Goal: Task Accomplishment & Management: Complete application form

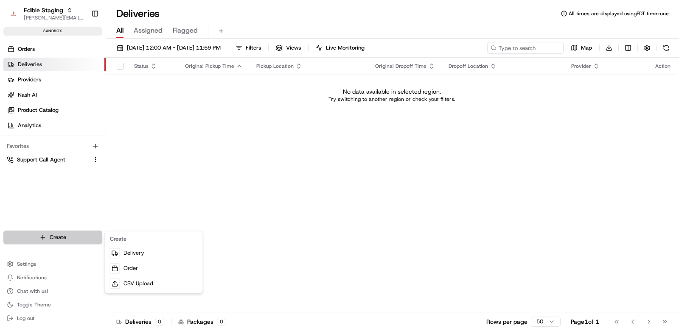
click at [85, 236] on html "Edible Staging [EMAIL_ADDRESS][DOMAIN_NAME] Toggle Sidebar sandbox Orders Deliv…" at bounding box center [339, 165] width 679 height 331
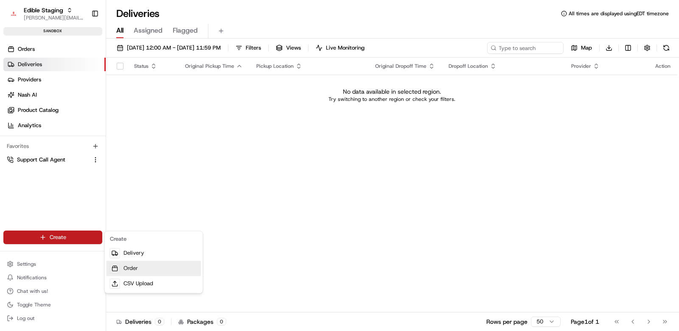
click at [134, 266] on link "Order" at bounding box center [153, 268] width 95 height 15
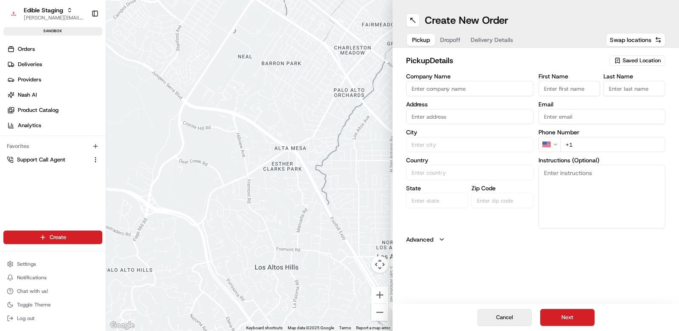
click at [511, 314] on button "Cancel" at bounding box center [504, 317] width 54 height 17
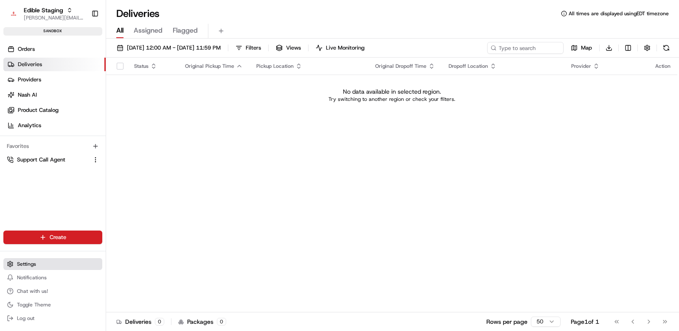
click at [24, 260] on button "Settings" at bounding box center [52, 264] width 99 height 12
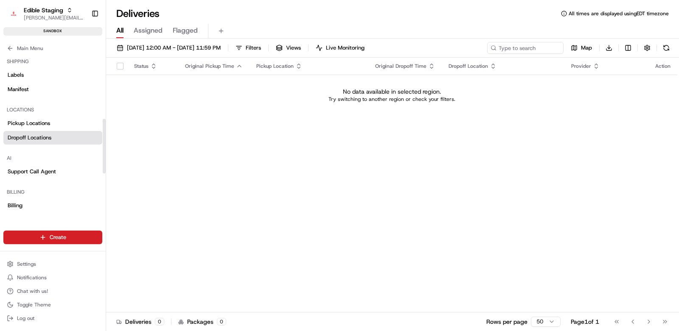
scroll to position [154, 0]
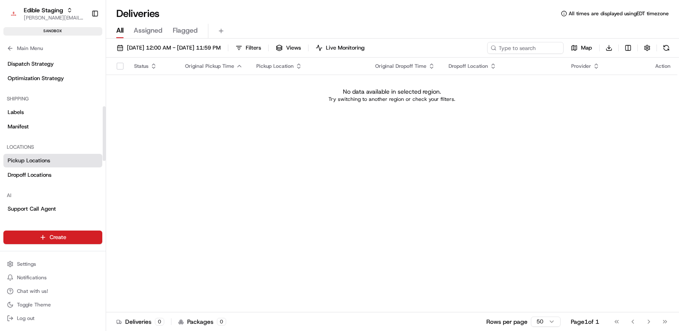
click at [46, 157] on span "Pickup Locations" at bounding box center [29, 161] width 42 height 8
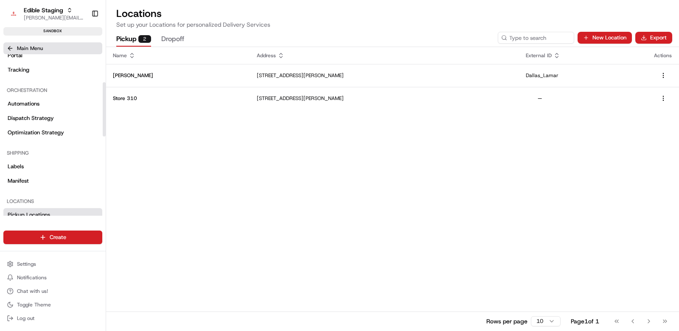
scroll to position [83, 0]
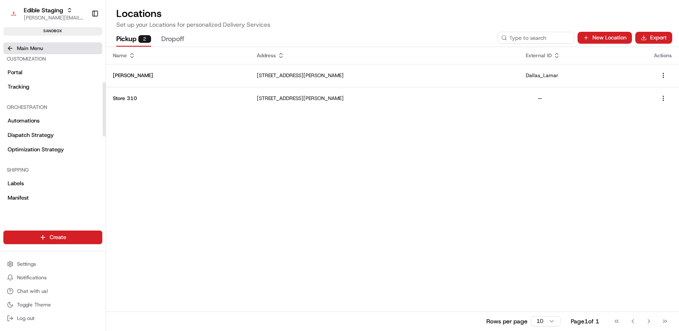
click at [25, 51] on button "Main Menu" at bounding box center [52, 48] width 99 height 12
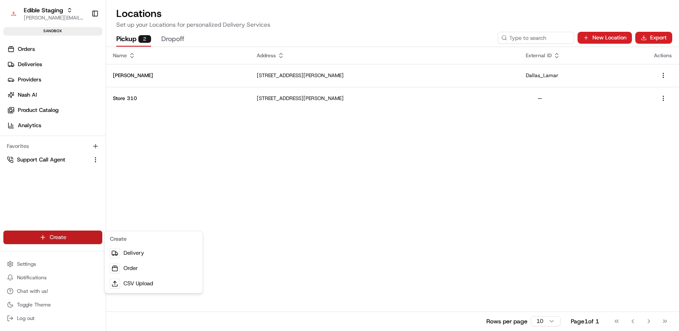
click at [61, 238] on html "Edible Staging [EMAIL_ADDRESS][DOMAIN_NAME] Toggle Sidebar sandbox Orders Deliv…" at bounding box center [339, 165] width 679 height 331
click at [122, 272] on link "Order" at bounding box center [153, 268] width 95 height 15
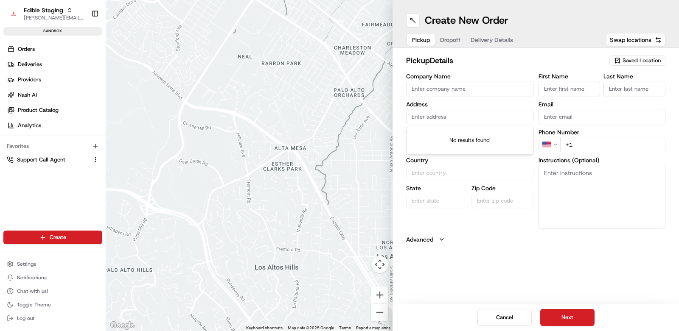
click at [433, 117] on input "text" at bounding box center [469, 116] width 127 height 15
paste input "[STREET_ADDRESS][PERSON_NAME]"
click at [446, 130] on div "[STREET_ADDRESS][PERSON_NAME]" at bounding box center [469, 134] width 123 height 13
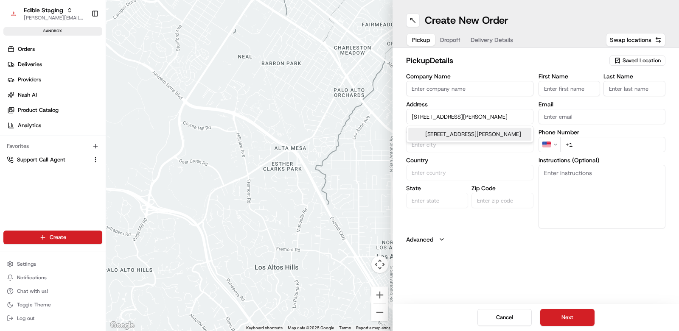
type input "[STREET_ADDRESS][PERSON_NAME]"
type input "[GEOGRAPHIC_DATA]"
type input "NC"
type input "28303"
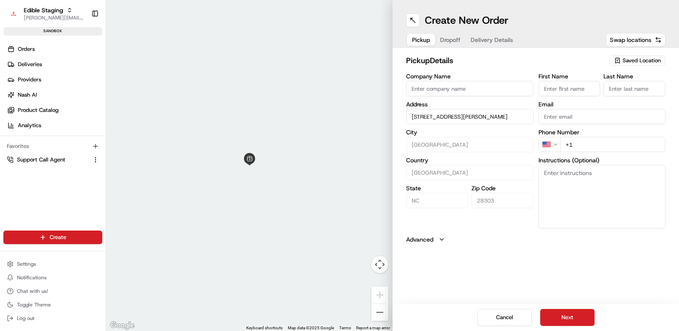
type input "[STREET_ADDRESS][PERSON_NAME]"
click at [456, 90] on input "Company Name" at bounding box center [469, 88] width 127 height 15
click at [480, 92] on input "Company Name" at bounding box center [469, 88] width 127 height 15
type input "Edible Arrangements"
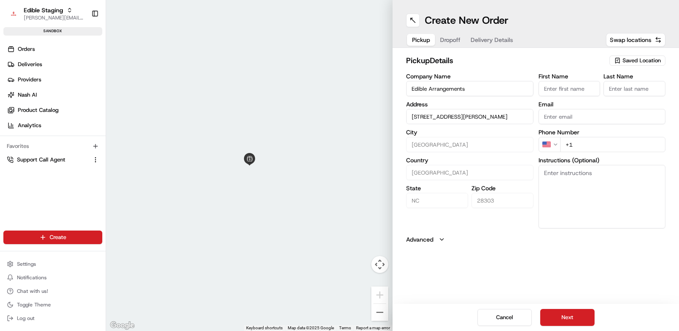
click at [562, 91] on input "First Name" at bounding box center [569, 88] width 62 height 15
type input "[PERSON_NAME]"
drag, startPoint x: 609, startPoint y: 135, endPoint x: 607, endPoint y: 144, distance: 8.7
click at [609, 136] on div "Phone Number US +1" at bounding box center [601, 140] width 127 height 23
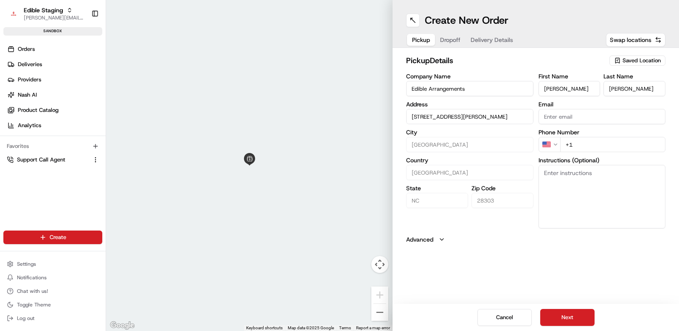
click at [606, 144] on input "+1" at bounding box center [613, 144] width 106 height 15
type input "[PHONE_NUMBER]"
click at [464, 131] on label "City" at bounding box center [469, 132] width 127 height 6
click at [467, 122] on input "[STREET_ADDRESS][PERSON_NAME]" at bounding box center [469, 116] width 127 height 15
click at [463, 134] on div "[STREET_ADDRESS][PERSON_NAME]" at bounding box center [469, 134] width 123 height 13
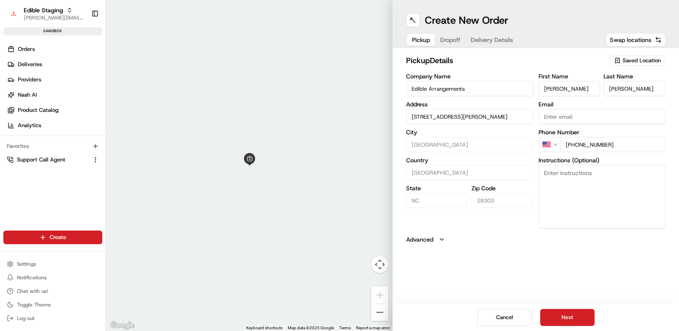
click at [635, 63] on span "Saved Location" at bounding box center [641, 61] width 38 height 8
click at [523, 57] on html "Edible Staging [EMAIL_ADDRESS][DOMAIN_NAME] Toggle Sidebar sandbox Orders Deliv…" at bounding box center [339, 165] width 679 height 331
click at [411, 116] on input "[STREET_ADDRESS][PERSON_NAME]" at bounding box center [469, 116] width 127 height 15
click at [441, 238] on icon "button" at bounding box center [441, 239] width 7 height 7
click at [441, 239] on icon "button" at bounding box center [441, 240] width 3 height 2
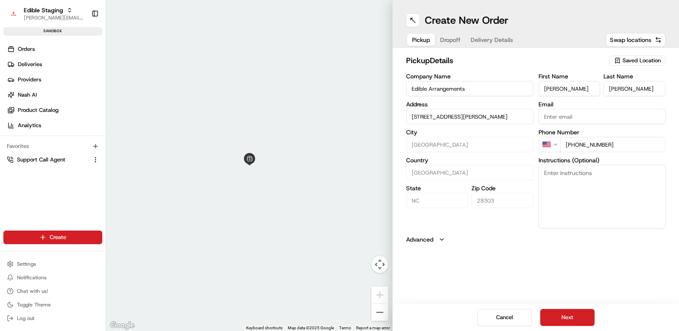
click at [452, 114] on input "[STREET_ADDRESS][PERSON_NAME]" at bounding box center [469, 116] width 127 height 15
click at [447, 116] on input "[STREET_ADDRESS][PERSON_NAME]" at bounding box center [469, 116] width 127 height 15
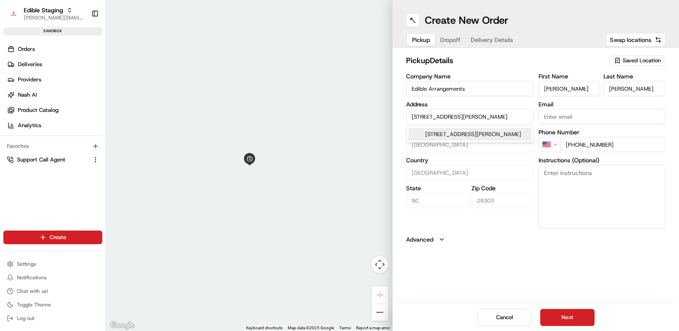
paste input "[STREET_ADDRESS]"
click at [447, 137] on div "[STREET_ADDRESS]" at bounding box center [469, 134] width 123 height 13
type input "[STREET_ADDRESS]"
type input "[GEOGRAPHIC_DATA]"
type input "MN"
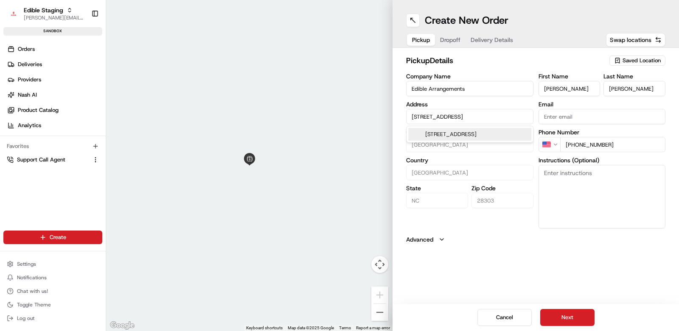
type input "55311"
type input "[STREET_ADDRESS]"
click at [642, 63] on span "Saved Location" at bounding box center [641, 61] width 38 height 8
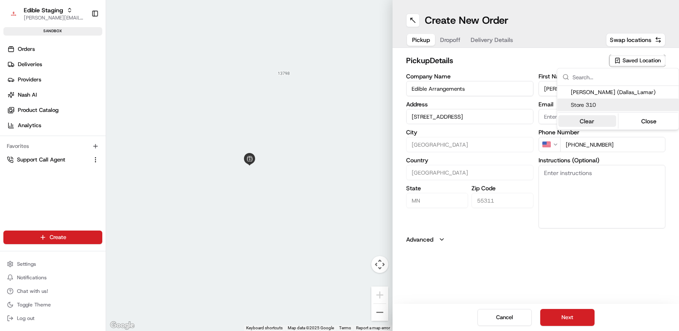
click at [595, 125] on button "Clear" at bounding box center [587, 121] width 58 height 12
type input "+1"
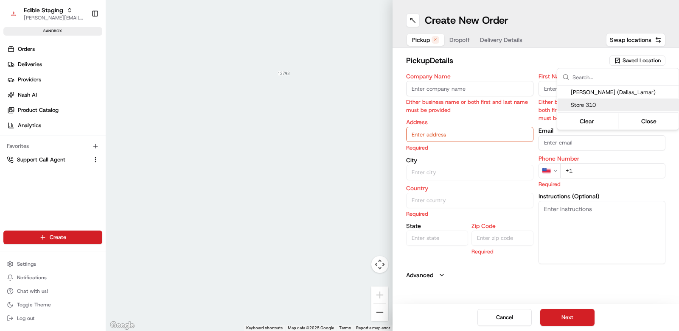
click at [438, 132] on html "Edible Staging [EMAIL_ADDRESS][DOMAIN_NAME] Toggle Sidebar sandbox Orders Deliv…" at bounding box center [339, 165] width 679 height 331
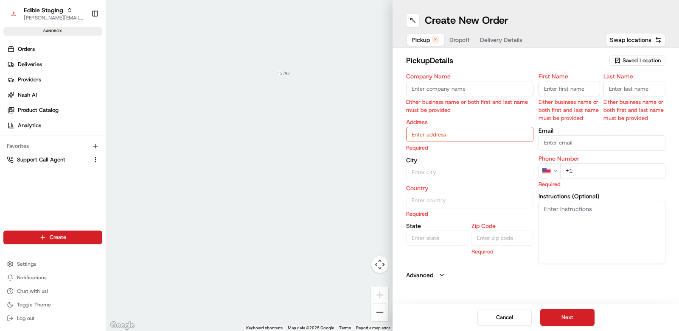
click at [440, 134] on input "text" at bounding box center [469, 134] width 127 height 15
click at [439, 134] on input "text" at bounding box center [469, 134] width 127 height 15
paste input "[STREET_ADDRESS]"
click at [441, 152] on div "[STREET_ADDRESS]" at bounding box center [469, 152] width 123 height 13
type input "[STREET_ADDRESS]"
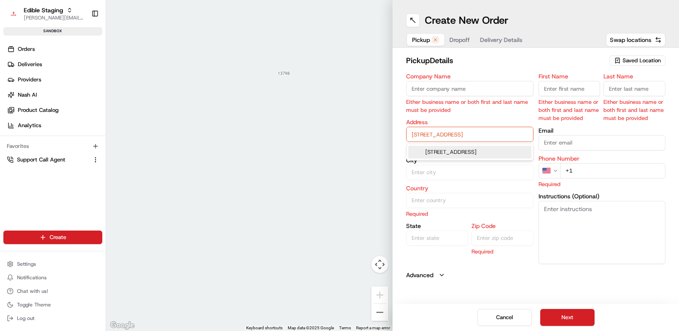
type input "[GEOGRAPHIC_DATA]"
type input "MN"
type input "55311"
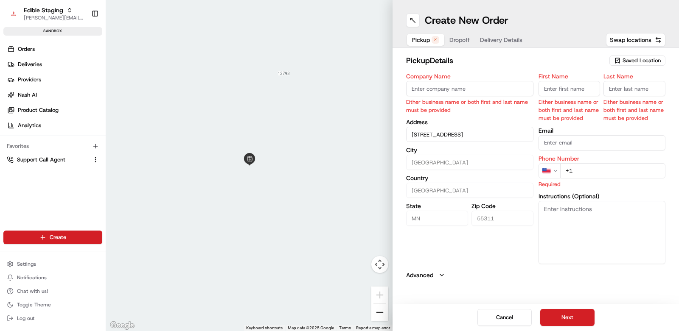
type input "[STREET_ADDRESS]"
click at [380, 315] on button "Zoom out" at bounding box center [379, 312] width 17 height 17
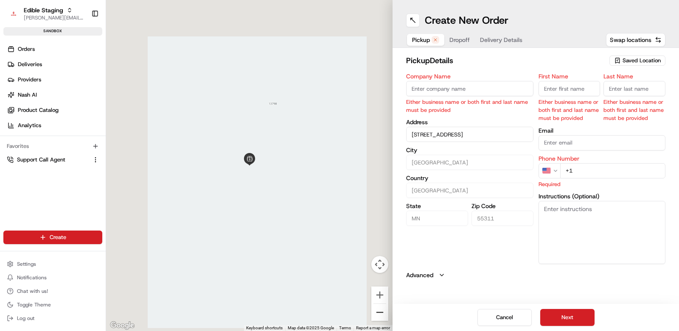
click at [380, 315] on button "Zoom out" at bounding box center [379, 312] width 17 height 17
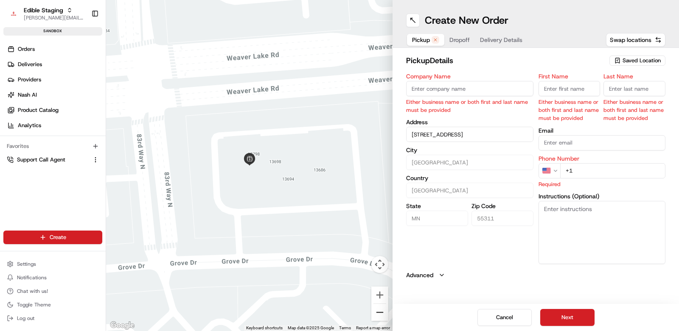
click at [380, 315] on button "Zoom out" at bounding box center [379, 312] width 17 height 17
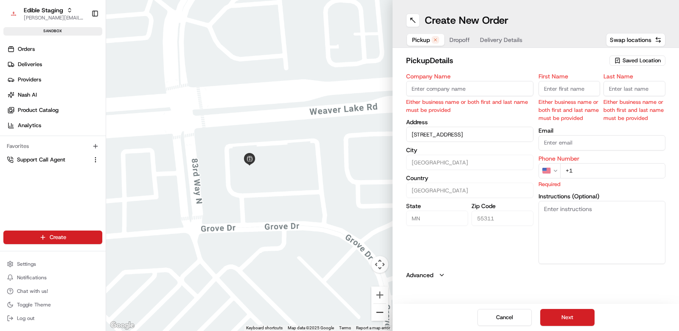
click at [380, 315] on button "Zoom out" at bounding box center [379, 312] width 17 height 17
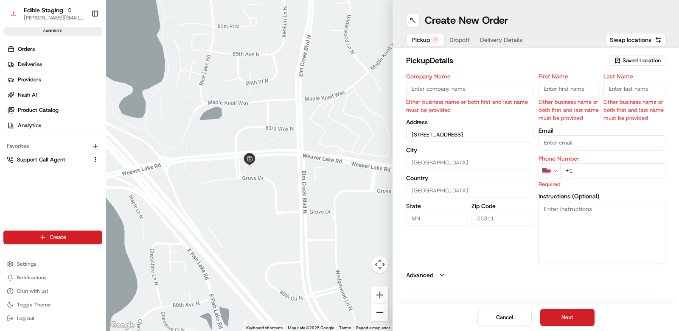
click at [380, 315] on button "Zoom out" at bounding box center [379, 312] width 17 height 17
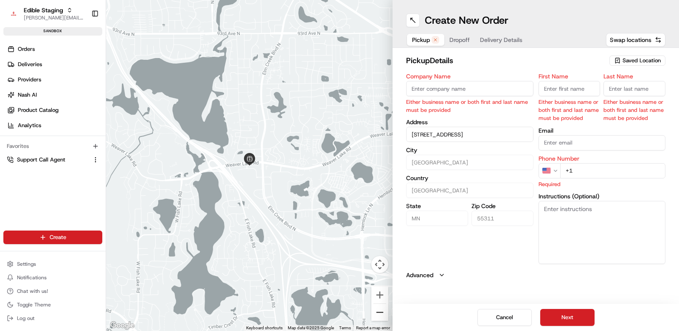
click at [380, 315] on button "Zoom out" at bounding box center [379, 312] width 17 height 17
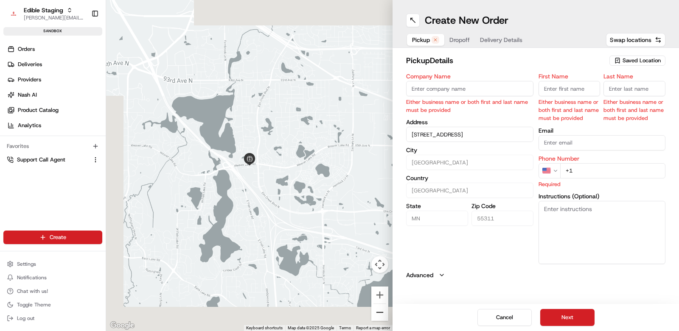
click at [380, 315] on button "Zoom out" at bounding box center [379, 312] width 17 height 17
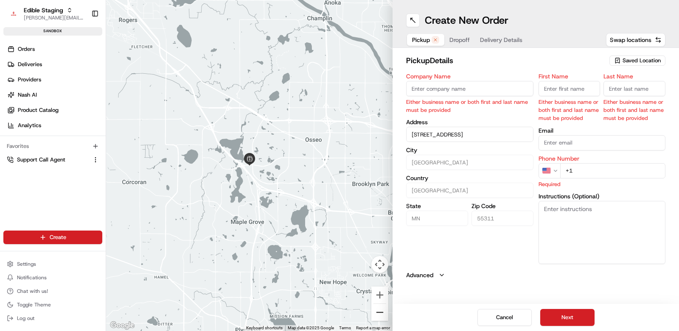
click at [380, 315] on button "Zoom out" at bounding box center [379, 312] width 17 height 17
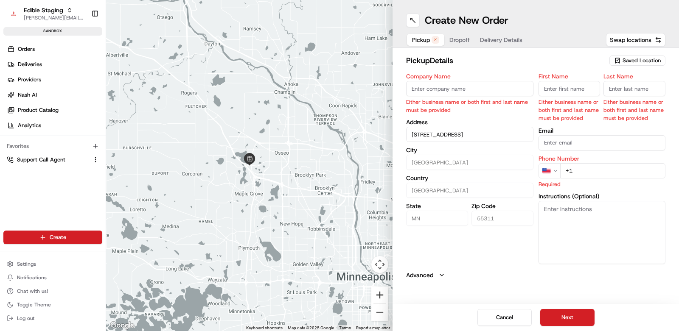
click at [380, 297] on button "Zoom in" at bounding box center [379, 295] width 17 height 17
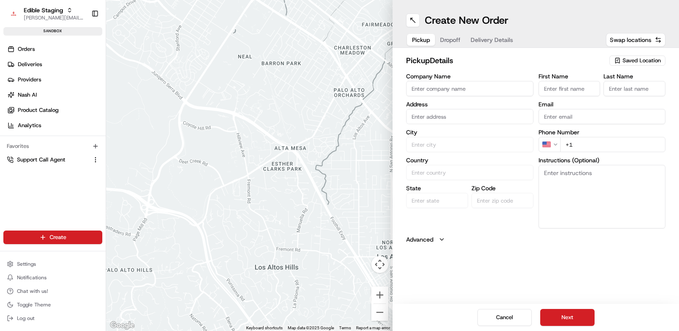
click at [457, 114] on input "text" at bounding box center [469, 116] width 127 height 15
paste input "[STREET_ADDRESS]"
click at [461, 137] on div "[STREET_ADDRESS]" at bounding box center [469, 134] width 123 height 13
type input "[STREET_ADDRESS]"
type input "[GEOGRAPHIC_DATA]"
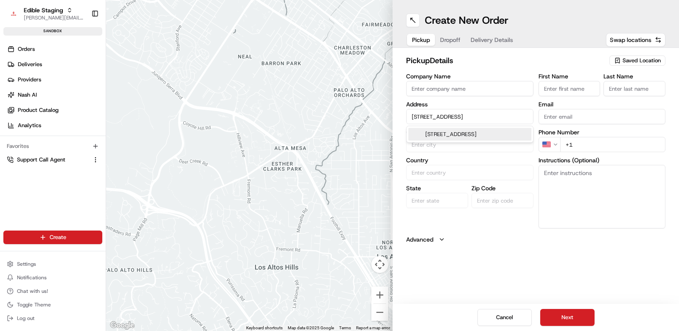
type input "[GEOGRAPHIC_DATA]"
type input "MN"
type input "55311"
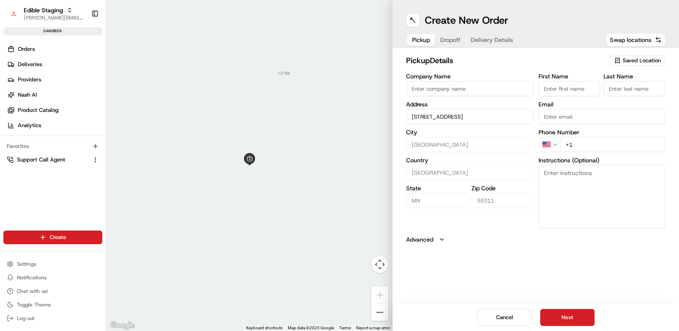
type input "[STREET_ADDRESS]"
click at [416, 219] on div "Company Name Address 13712 Grove Dr, Maple Grove, MN 55311, USA City Maple Grov…" at bounding box center [469, 150] width 127 height 155
click at [377, 315] on button "Zoom out" at bounding box center [379, 312] width 17 height 17
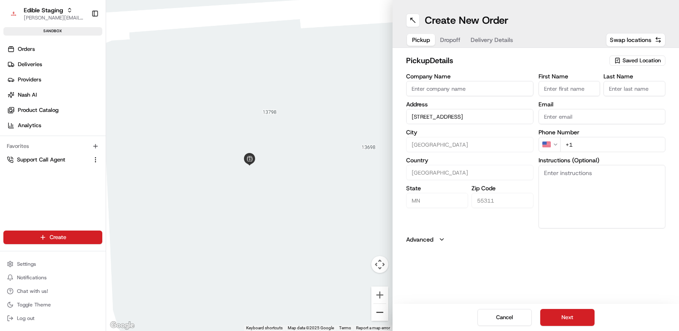
click at [377, 315] on button "Zoom out" at bounding box center [379, 312] width 17 height 17
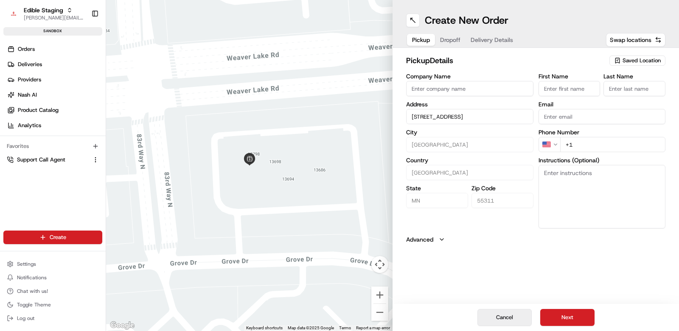
click at [506, 320] on button "Cancel" at bounding box center [504, 317] width 54 height 17
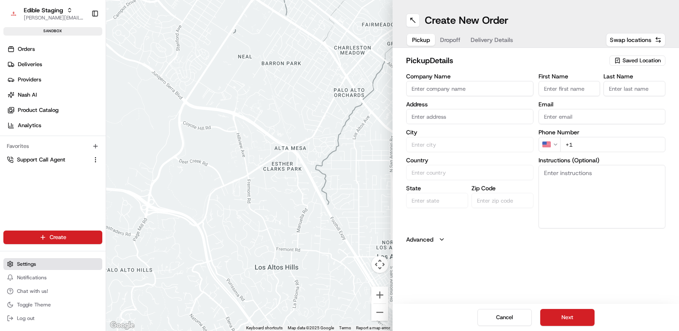
click at [54, 265] on button "Settings" at bounding box center [52, 264] width 99 height 12
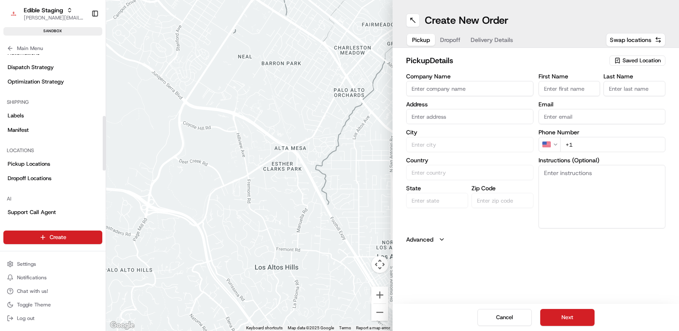
scroll to position [147, 0]
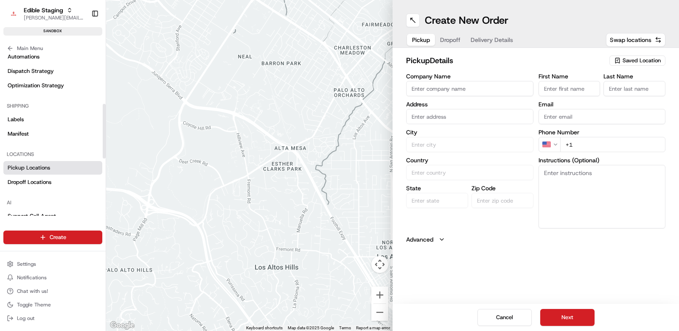
click at [46, 171] on link "Pickup Locations" at bounding box center [52, 168] width 99 height 14
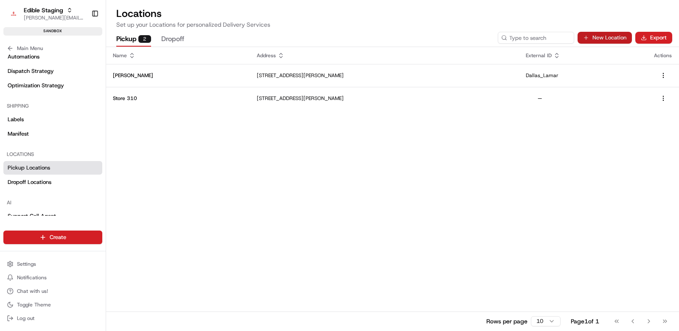
click at [617, 39] on button "New Location" at bounding box center [604, 38] width 54 height 12
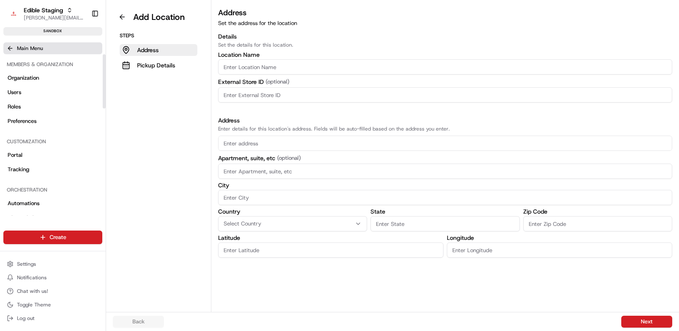
click at [14, 49] on button "Main Menu" at bounding box center [52, 48] width 99 height 12
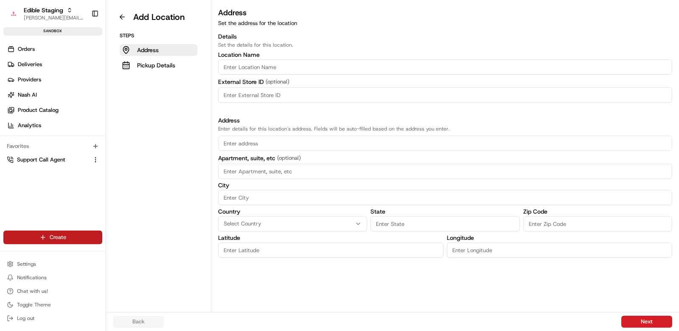
click at [69, 240] on html "Edible Staging jake@usenash.com Toggle Sidebar sandbox Orders Deliveries Provid…" at bounding box center [339, 165] width 679 height 331
click at [137, 271] on link "Order" at bounding box center [153, 268] width 95 height 15
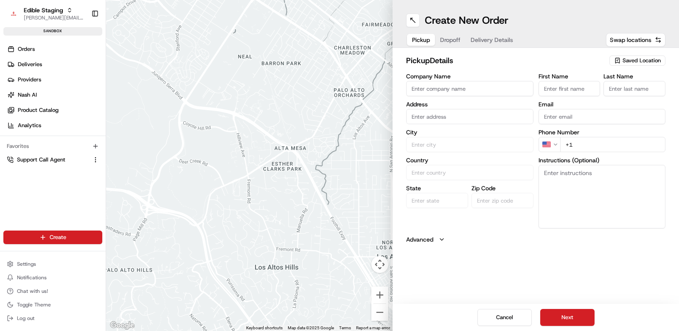
click at [445, 111] on input "text" at bounding box center [469, 116] width 127 height 15
paste input "[STREET_ADDRESS]"
click at [445, 131] on div "[STREET_ADDRESS]" at bounding box center [469, 134] width 123 height 13
type input "[STREET_ADDRESS]"
type input "[GEOGRAPHIC_DATA]"
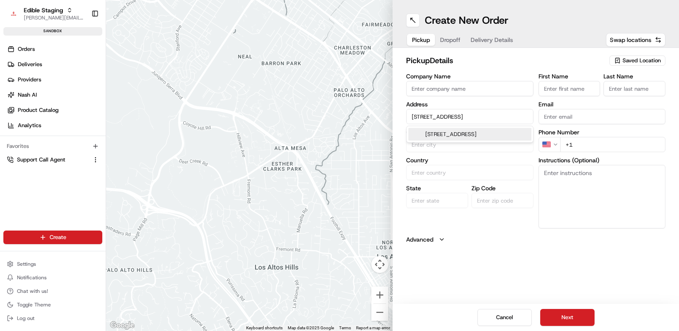
type input "[GEOGRAPHIC_DATA]"
type input "MN"
type input "55311"
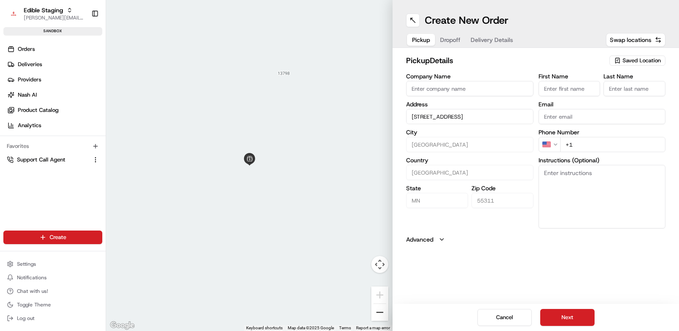
type input "[STREET_ADDRESS]"
click at [383, 313] on button "Zoom out" at bounding box center [379, 312] width 17 height 17
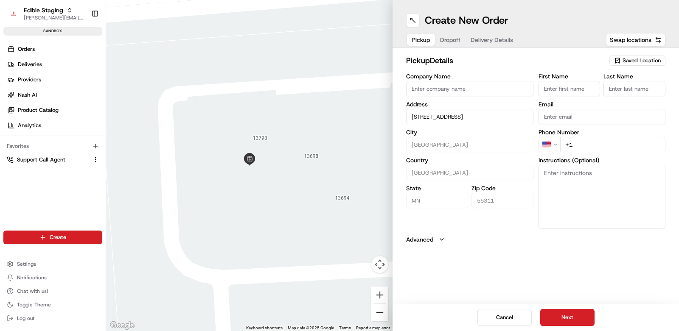
click at [382, 313] on button "Zoom out" at bounding box center [379, 312] width 17 height 17
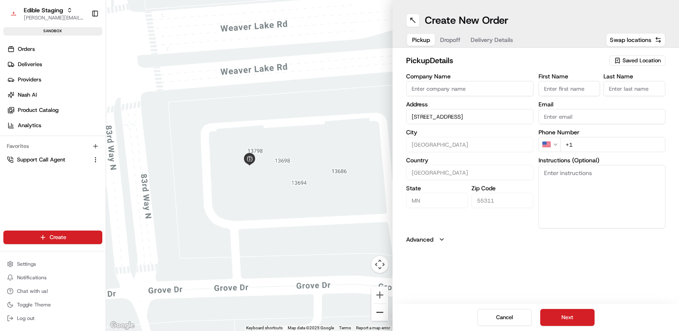
click at [382, 313] on button "Zoom out" at bounding box center [379, 312] width 17 height 17
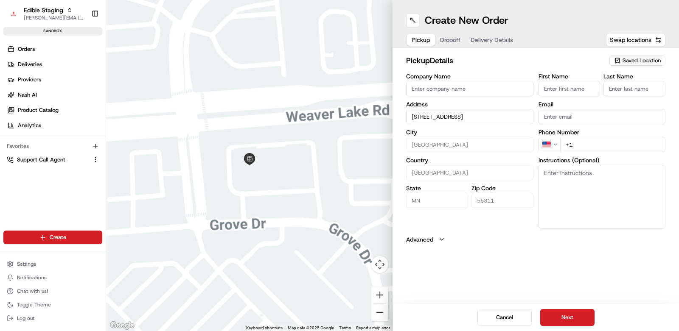
click at [382, 313] on button "Zoom out" at bounding box center [379, 312] width 17 height 17
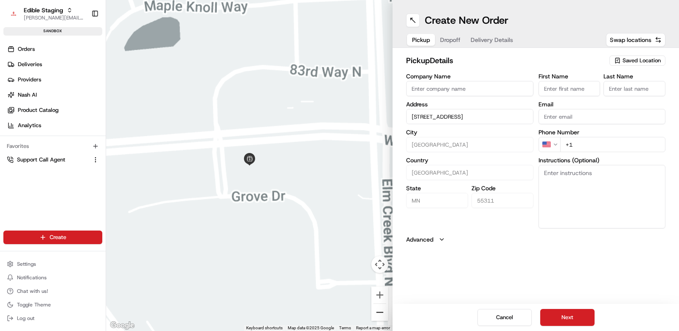
click at [382, 313] on button "Zoom out" at bounding box center [379, 312] width 17 height 17
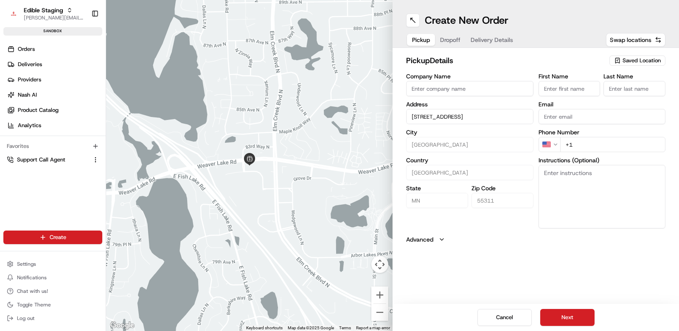
click at [448, 40] on button "Dropoff" at bounding box center [450, 40] width 31 height 12
click at [468, 112] on input "text" at bounding box center [469, 116] width 127 height 15
paste input "12192 85th Pl N, Maple Grove, MN 55369"
click at [465, 138] on div "12192 85th Pl N, Maple Grove, MN 55369" at bounding box center [469, 134] width 123 height 13
type input "12192 85th Pl N, Maple Grove, MN 55369, USA"
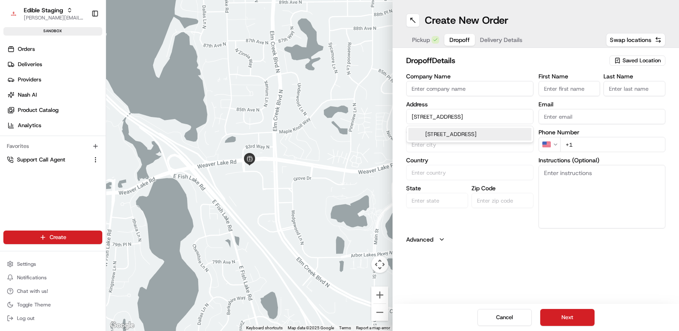
type input "[GEOGRAPHIC_DATA]"
type input "MN"
type input "55369"
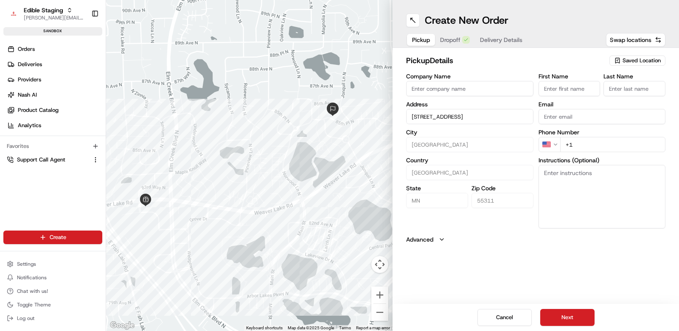
click at [424, 44] on button "Pickup" at bounding box center [421, 40] width 28 height 12
click at [453, 39] on span "Dropoff" at bounding box center [450, 40] width 20 height 8
click at [422, 46] on div "Pickup Dropoff Delivery Details" at bounding box center [467, 39] width 122 height 15
click at [421, 39] on span "Pickup" at bounding box center [421, 40] width 18 height 8
click at [450, 42] on span "Dropoff" at bounding box center [459, 40] width 20 height 8
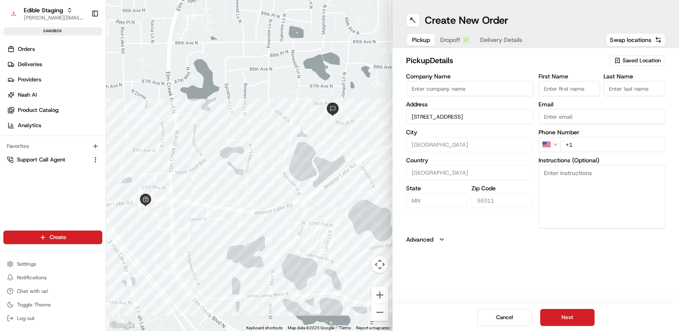
click at [420, 40] on span "Pickup" at bounding box center [421, 40] width 18 height 8
click at [604, 146] on input "+1" at bounding box center [613, 144] width 106 height 15
click at [440, 39] on div "Pickup Dropoff Delivery Details" at bounding box center [467, 39] width 122 height 15
click at [415, 40] on span "Pickup" at bounding box center [421, 40] width 18 height 8
click at [450, 40] on span "Dropoff" at bounding box center [459, 40] width 20 height 8
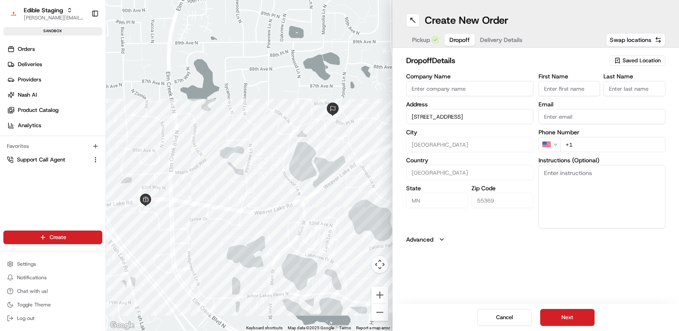
click at [417, 37] on span "Pickup" at bounding box center [421, 40] width 18 height 8
click at [452, 43] on span "Dropoff" at bounding box center [459, 40] width 20 height 8
click at [589, 141] on input "+1" at bounding box center [613, 144] width 106 height 15
click at [601, 147] on input "+1" at bounding box center [613, 144] width 106 height 15
type input "[PHONE_NUMBER]"
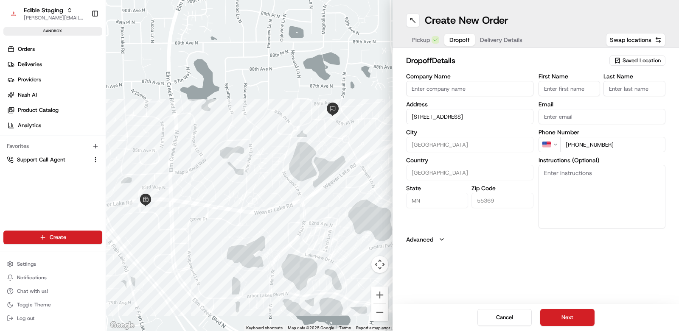
click at [568, 88] on input "First Name" at bounding box center [569, 88] width 62 height 15
type input "Tom"
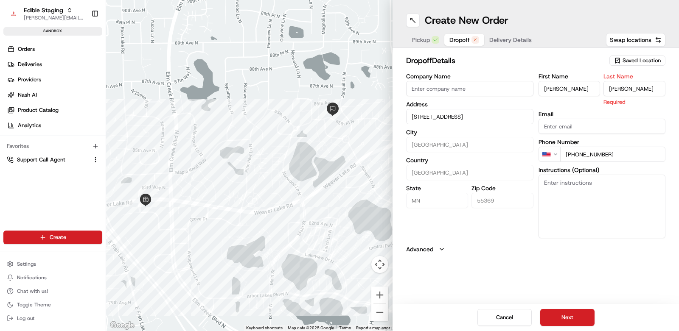
type input "Sawyer"
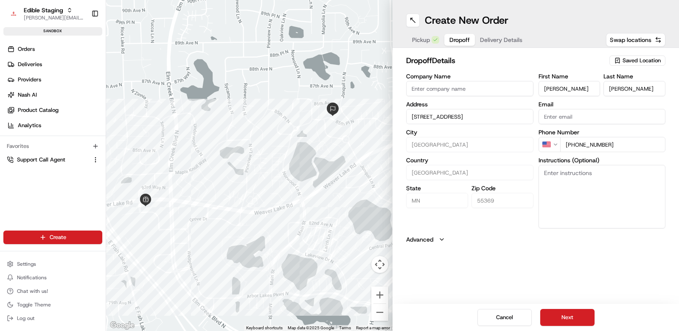
click at [481, 90] on input "Company Name" at bounding box center [469, 88] width 127 height 15
drag, startPoint x: 566, startPoint y: 319, endPoint x: 562, endPoint y: 311, distance: 9.3
click at [566, 319] on button "Next" at bounding box center [567, 317] width 54 height 17
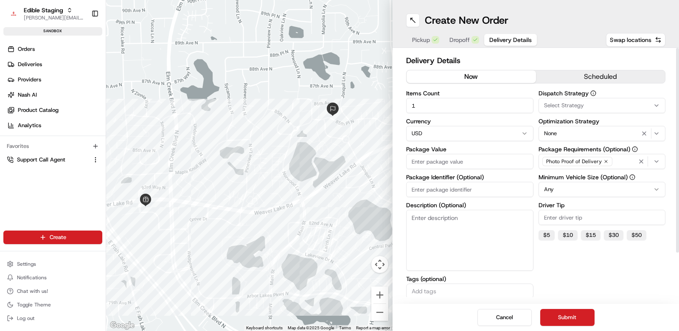
click at [432, 160] on input "Package Value" at bounding box center [469, 161] width 127 height 15
type input "150"
click at [566, 314] on button "Submit" at bounding box center [567, 317] width 54 height 17
drag, startPoint x: 409, startPoint y: 41, endPoint x: 419, endPoint y: 53, distance: 15.4
click at [409, 41] on button "Pickup" at bounding box center [425, 40] width 37 height 12
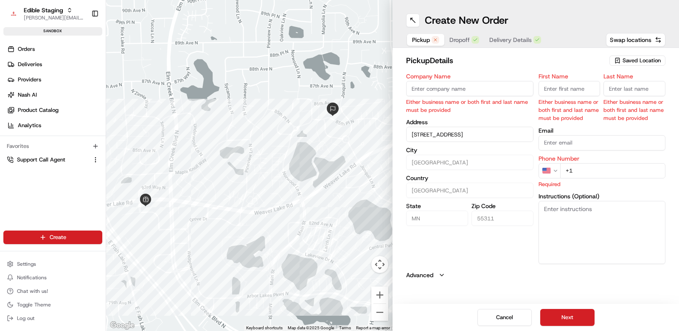
click at [558, 86] on input "First Name" at bounding box center [569, 88] width 62 height 15
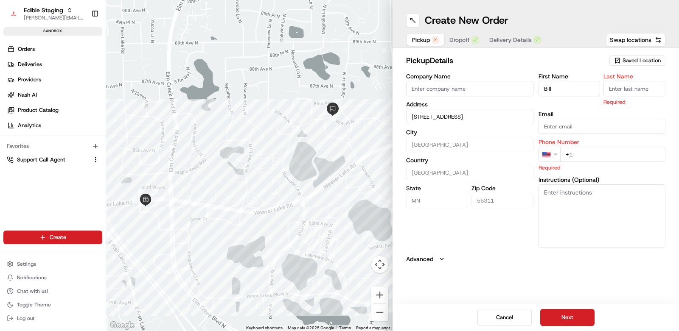
type input "Bill"
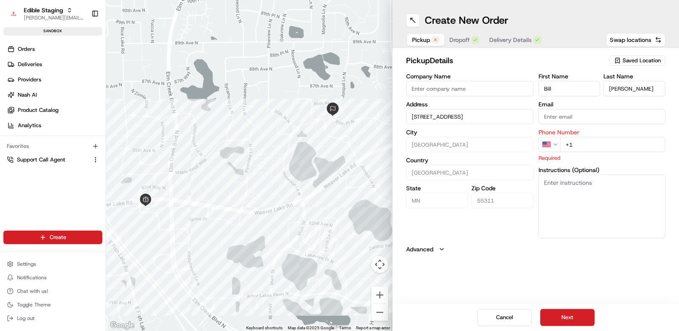
type input "Hix"
click at [583, 140] on input "+1" at bounding box center [613, 144] width 106 height 15
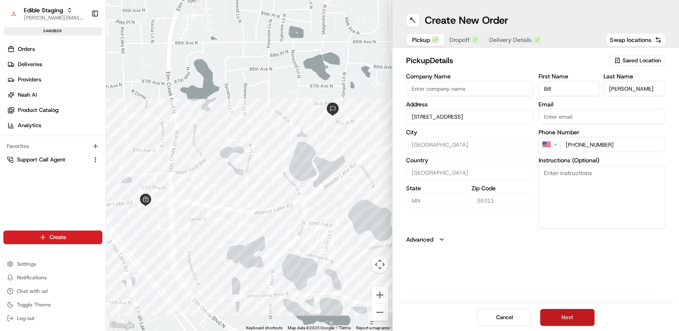
type input "[PHONE_NUMBER]"
click at [570, 318] on button "Next" at bounding box center [567, 317] width 54 height 17
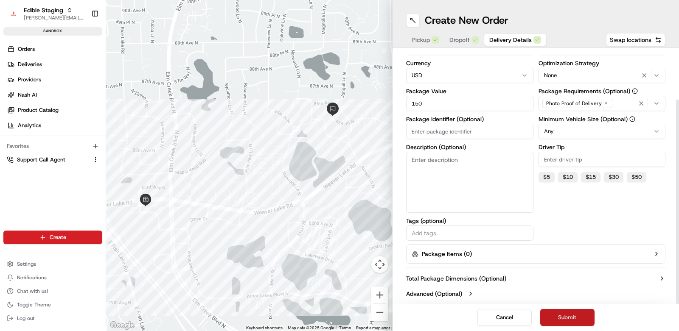
scroll to position [61, 0]
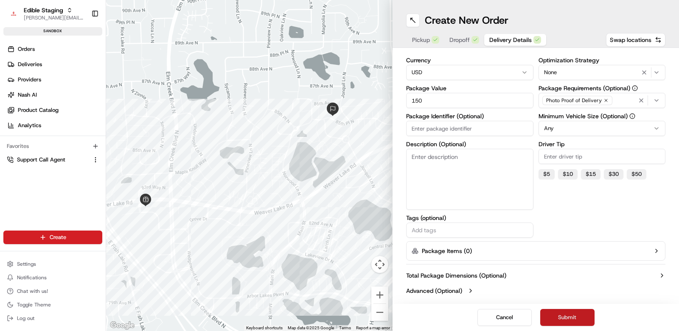
click at [580, 318] on button "Submit" at bounding box center [567, 317] width 54 height 17
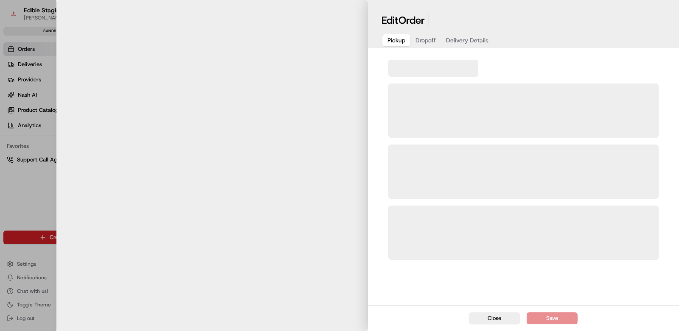
drag, startPoint x: 495, startPoint y: 316, endPoint x: 488, endPoint y: 298, distance: 18.7
click at [495, 315] on button "Close" at bounding box center [494, 319] width 51 height 12
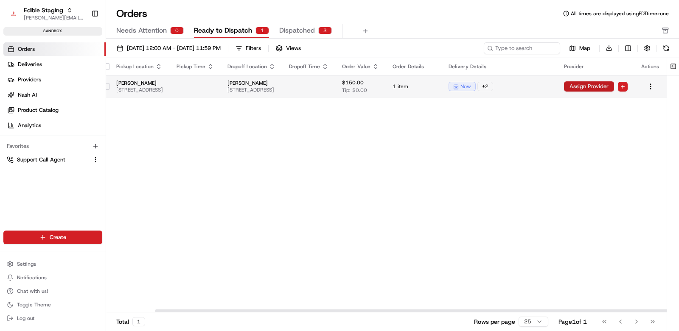
scroll to position [0, 137]
click at [622, 85] on html "Edible Staging jake@usenash.com Toggle Sidebar sandbox Orders Deliveries Provid…" at bounding box center [339, 165] width 679 height 331
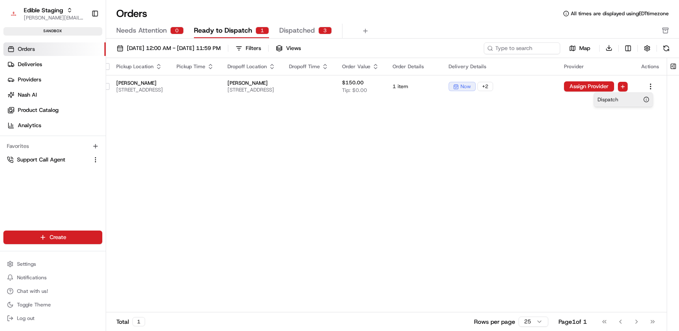
click at [611, 101] on span "Dispatch" at bounding box center [607, 99] width 21 height 7
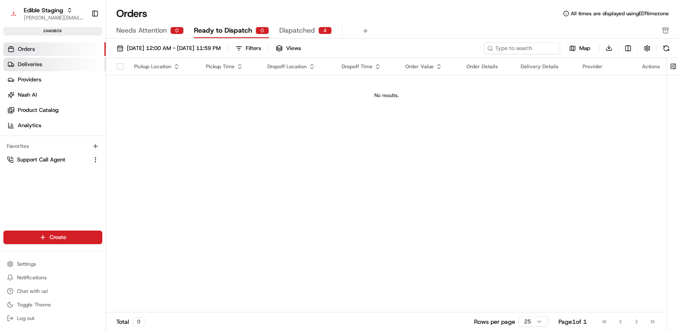
click at [36, 68] on link "Deliveries" at bounding box center [54, 65] width 102 height 14
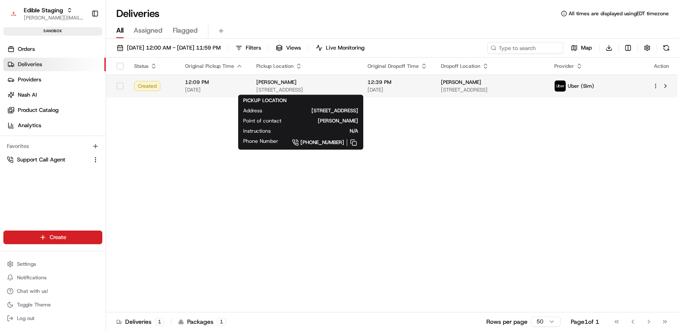
click at [321, 85] on div "Bill Hix 13712 Grove Dr, Maple Grove, MN 55311, USA" at bounding box center [305, 86] width 98 height 14
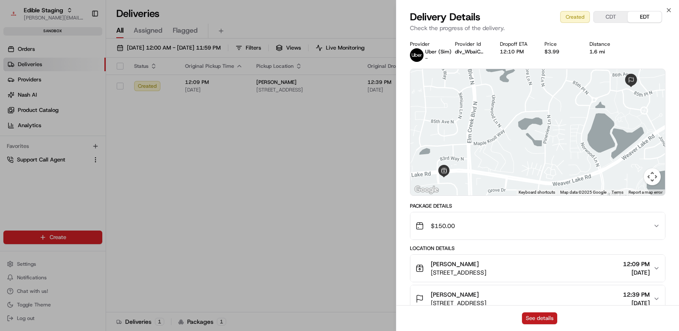
click at [549, 313] on button "See details" at bounding box center [539, 319] width 35 height 12
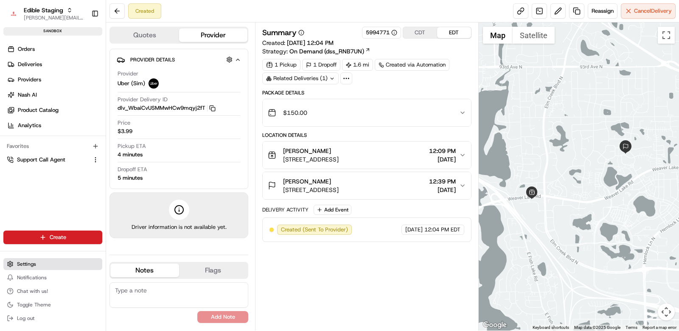
click at [33, 263] on span "Settings" at bounding box center [26, 264] width 19 height 7
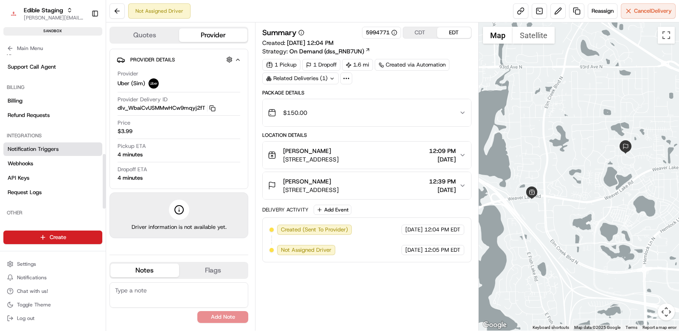
scroll to position [295, 0]
click at [56, 150] on span "Notification Triggers" at bounding box center [33, 150] width 51 height 8
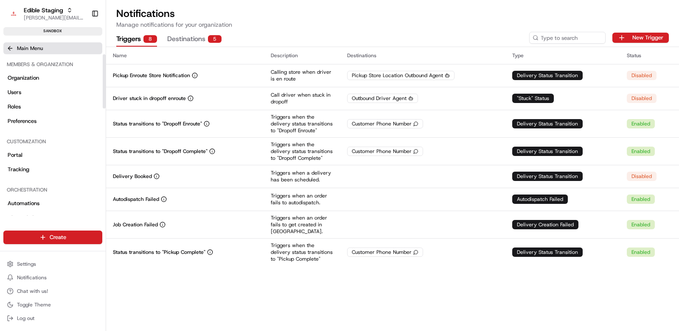
click at [7, 46] on icon at bounding box center [10, 48] width 7 height 7
